Goal: Browse casually

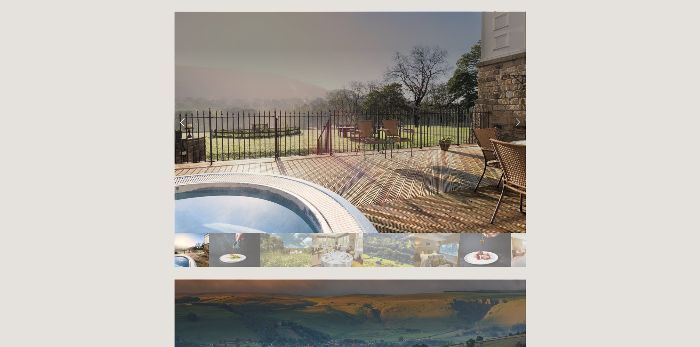
scroll to position [1286, 0]
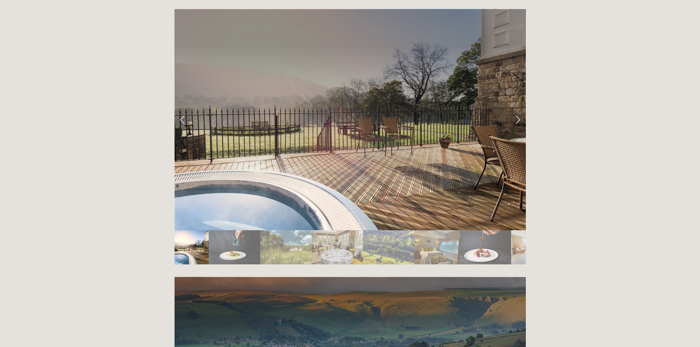
click at [456, 230] on img "Slide 6" at bounding box center [438, 247] width 46 height 34
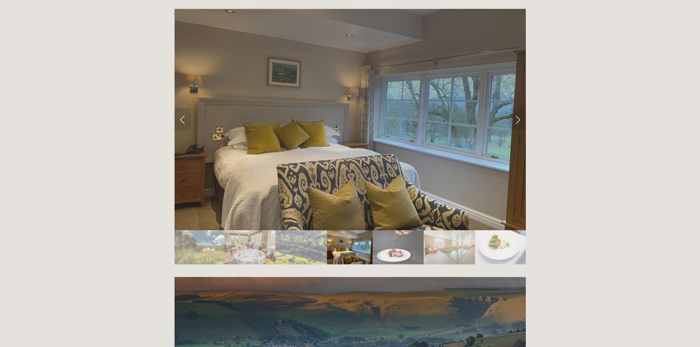
click at [479, 230] on img "Slide 9" at bounding box center [501, 247] width 52 height 34
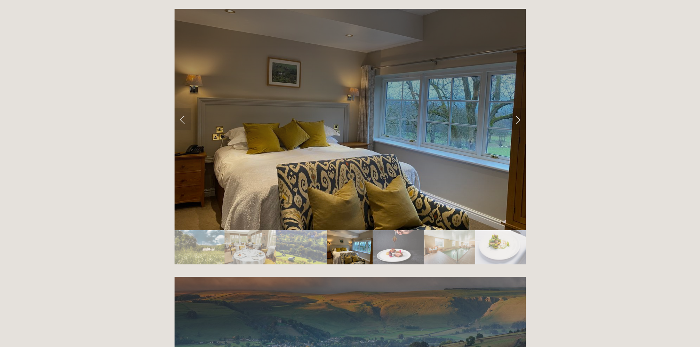
click at [488, 230] on img "Slide 9" at bounding box center [501, 247] width 52 height 34
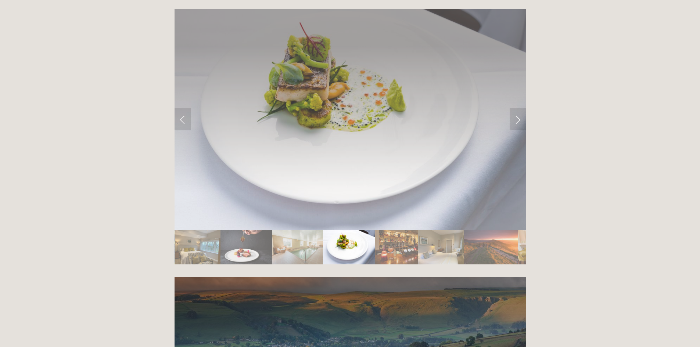
click at [469, 230] on img "Slide 12" at bounding box center [491, 247] width 54 height 34
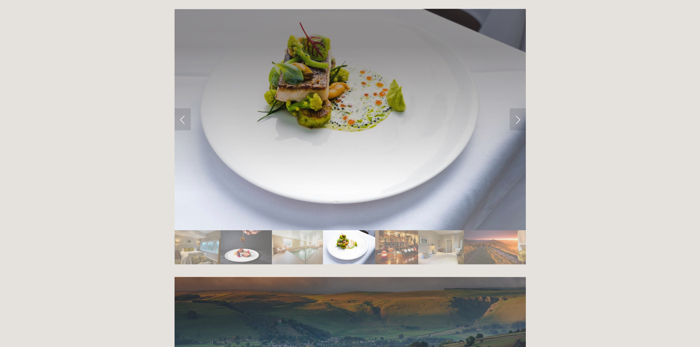
click at [486, 230] on img "Slide 12" at bounding box center [491, 247] width 54 height 34
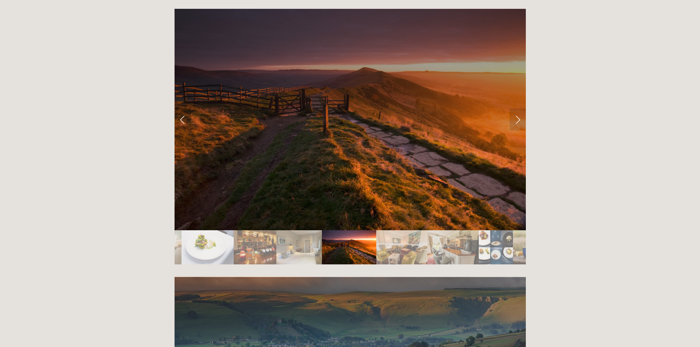
click at [488, 230] on img "Slide 15" at bounding box center [496, 247] width 34 height 34
click at [496, 230] on img "Slide 15" at bounding box center [496, 247] width 34 height 34
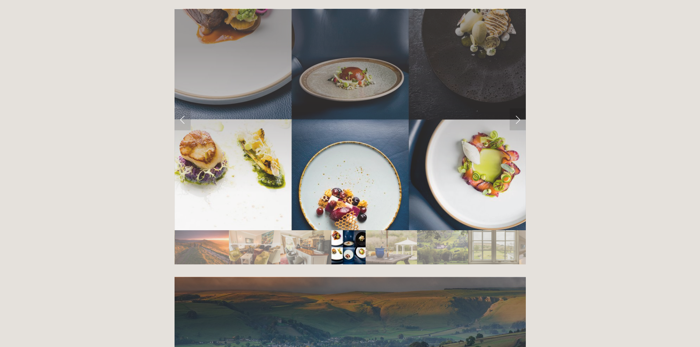
click at [465, 230] on img "Slide 17" at bounding box center [442, 247] width 51 height 34
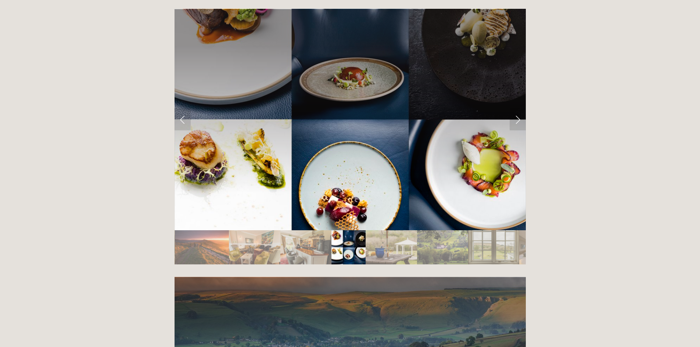
click at [477, 230] on img "Slide 18" at bounding box center [493, 247] width 51 height 34
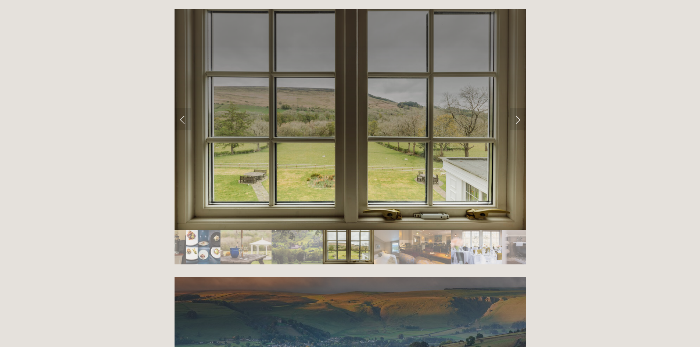
click at [479, 230] on img "Slide 21" at bounding box center [476, 247] width 51 height 34
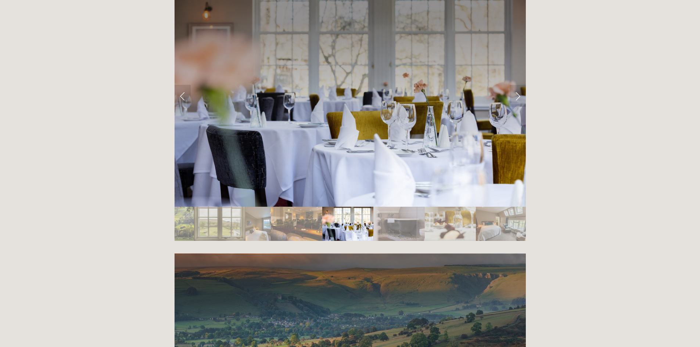
scroll to position [1323, 0]
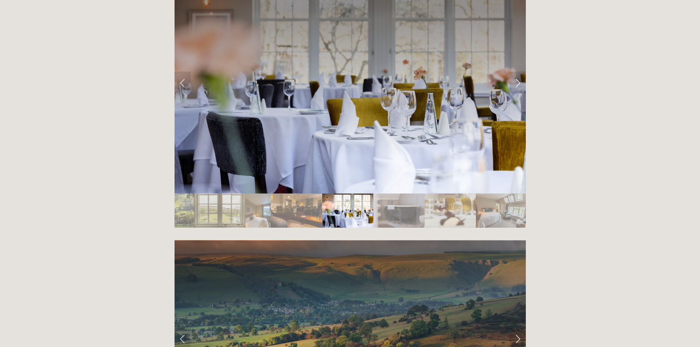
click at [500, 194] on img "Slide 24" at bounding box center [501, 211] width 51 height 34
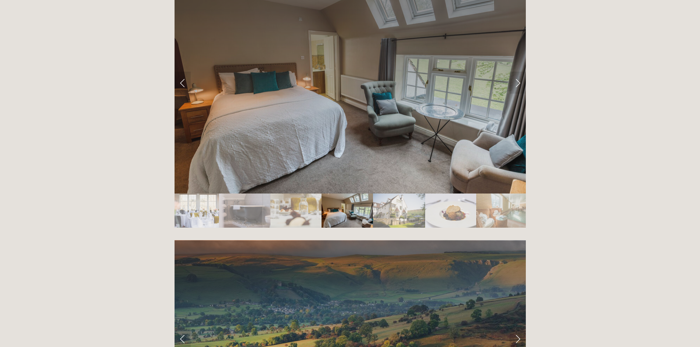
click at [500, 194] on img "Slide 27" at bounding box center [501, 211] width 51 height 34
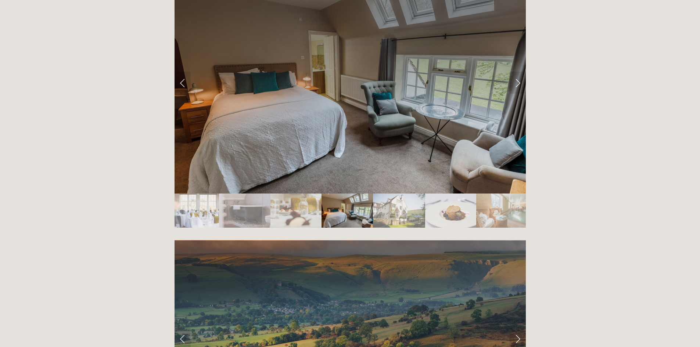
click at [500, 194] on img "Slide 27" at bounding box center [501, 211] width 51 height 34
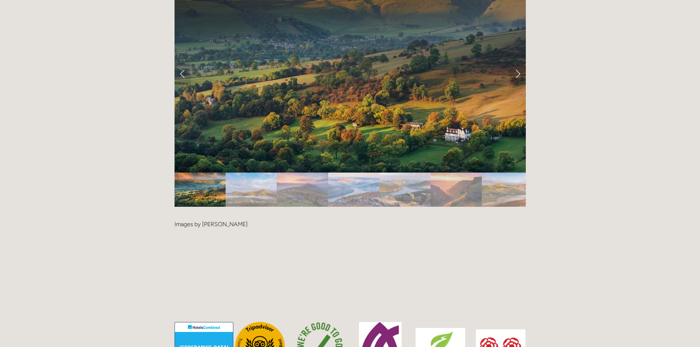
scroll to position [1727, 0]
